Goal: Navigation & Orientation: Go to known website

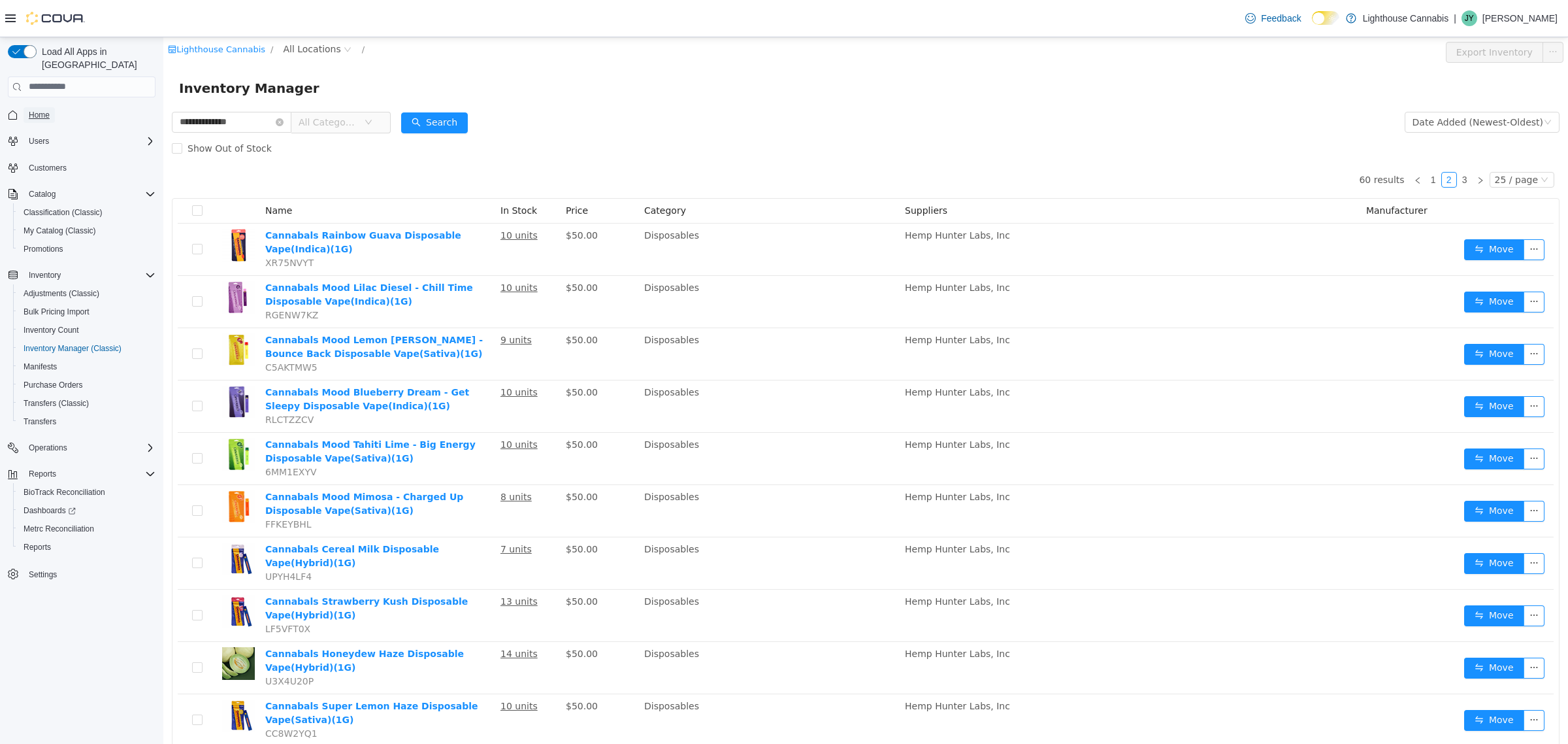
click at [46, 110] on span "Home" at bounding box center [39, 115] width 21 height 10
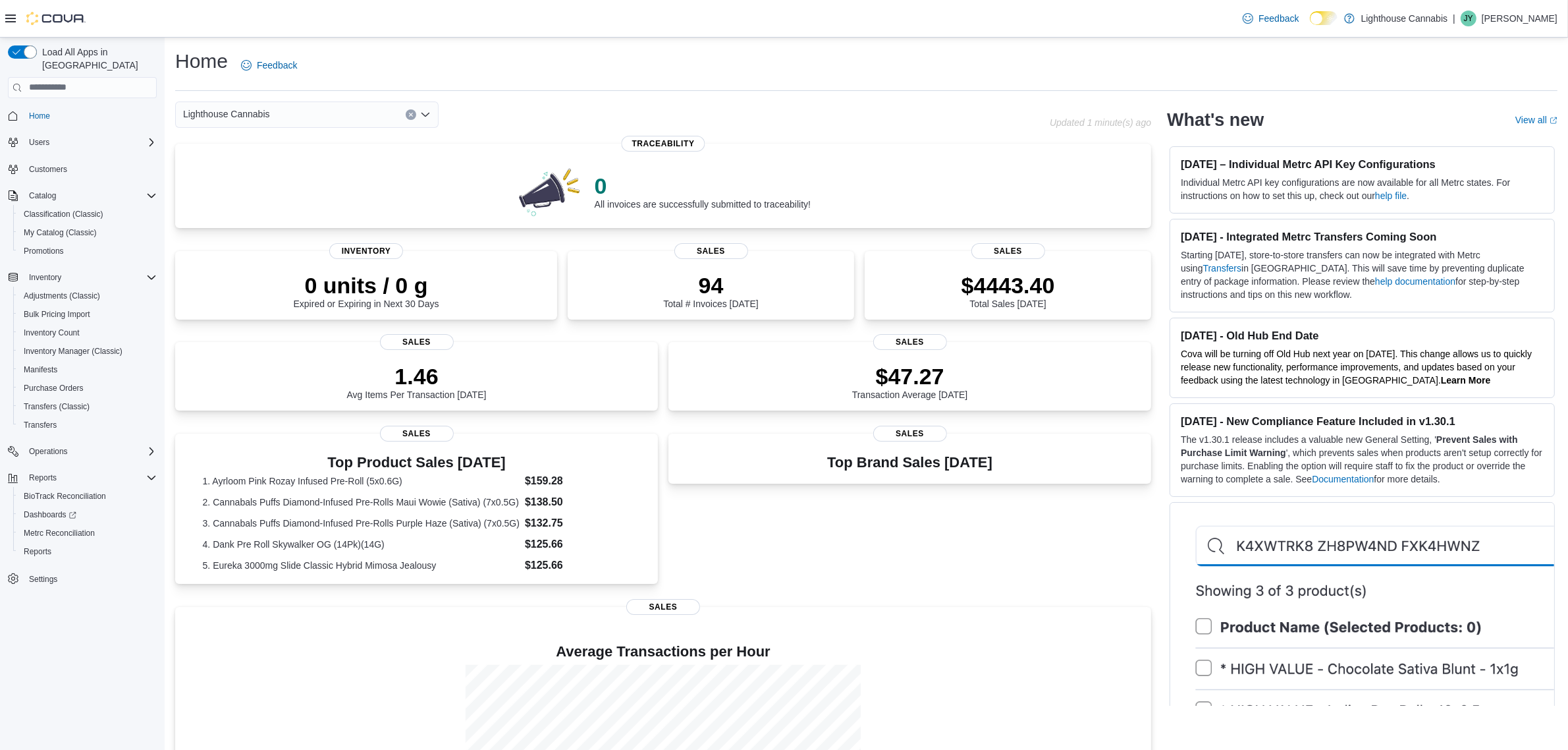
click at [704, 107] on div "Lighthouse Cannabis" at bounding box center [612, 115] width 874 height 26
